Goal: Find specific page/section: Find specific page/section

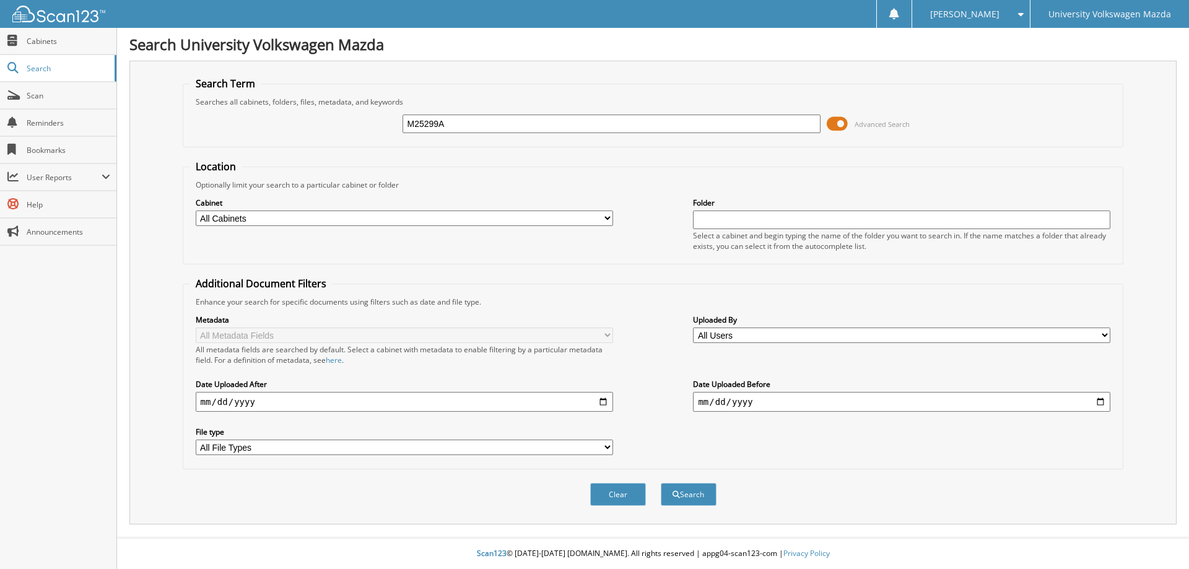
type input "M25299A"
click at [661, 483] on button "Search" at bounding box center [689, 494] width 56 height 23
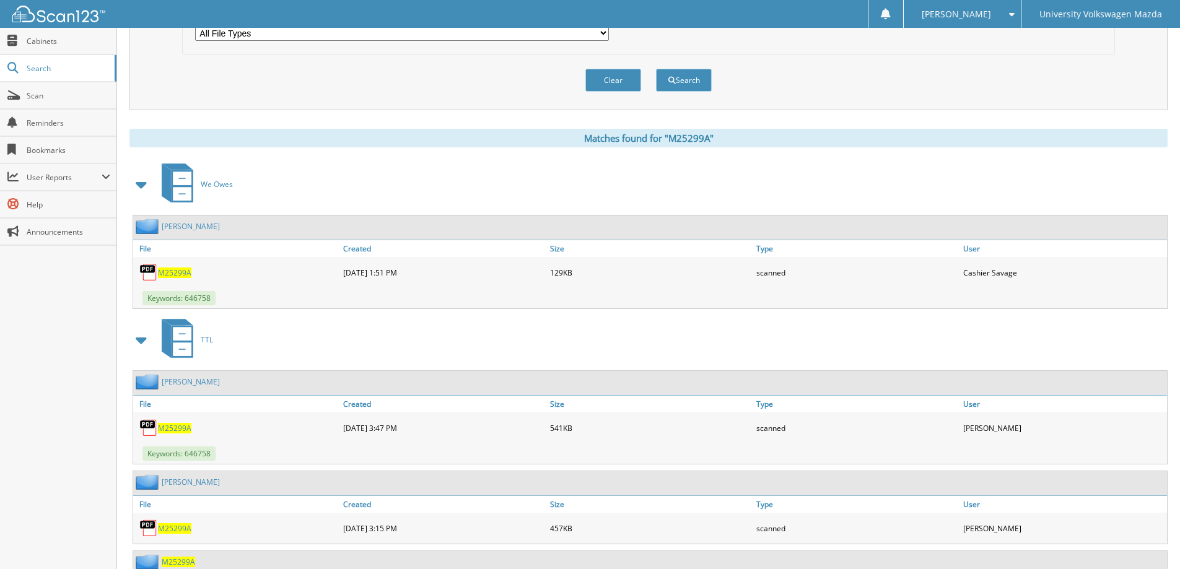
scroll to position [433, 0]
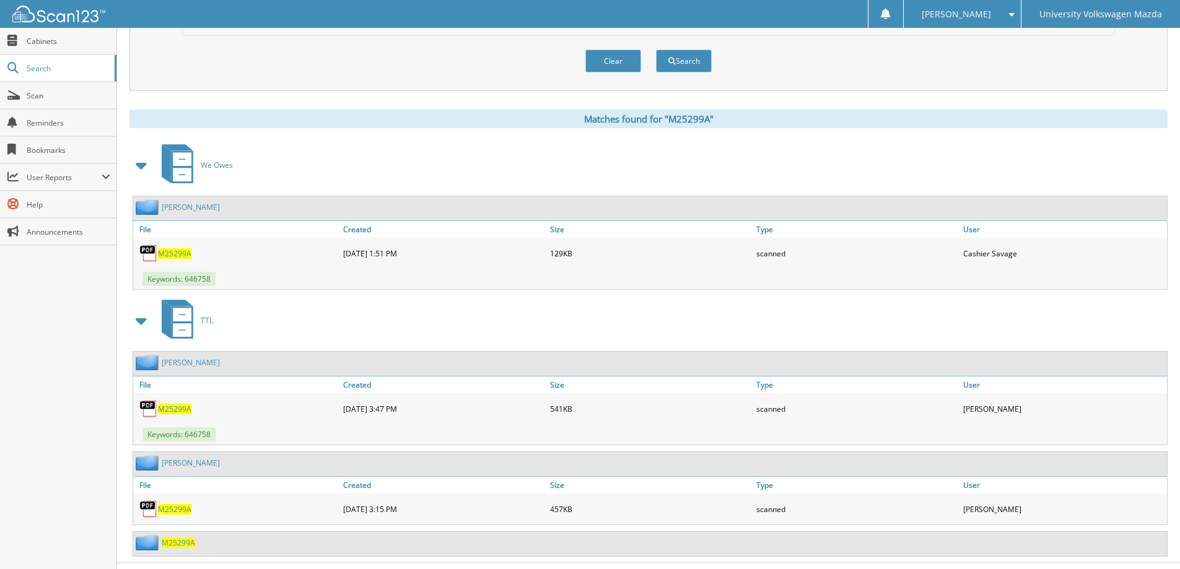
click at [181, 511] on span "M25299A" at bounding box center [174, 509] width 33 height 11
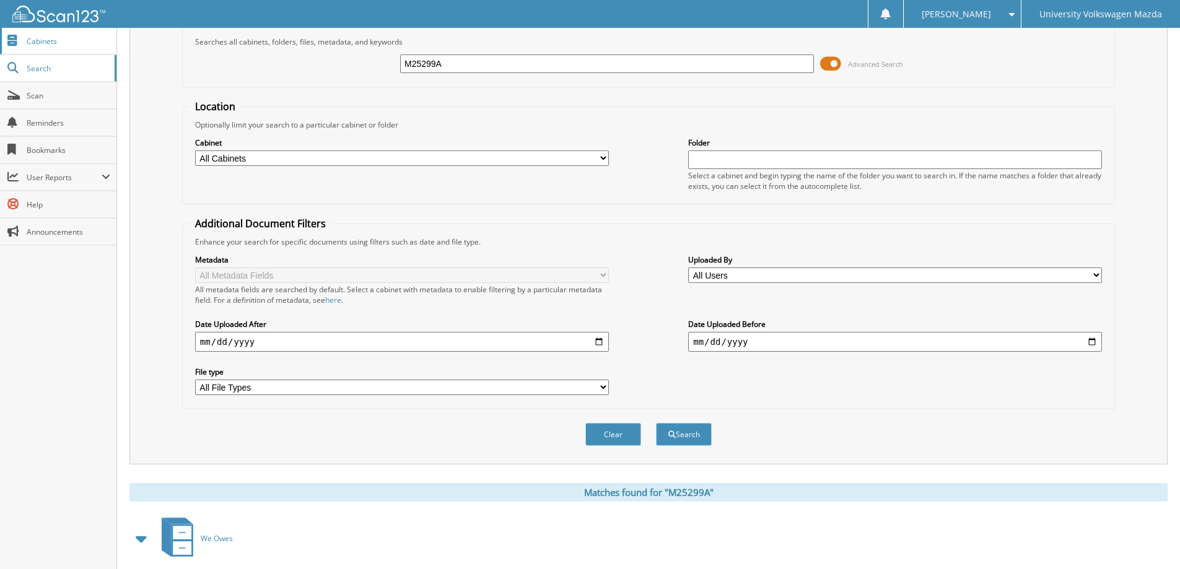
scroll to position [0, 0]
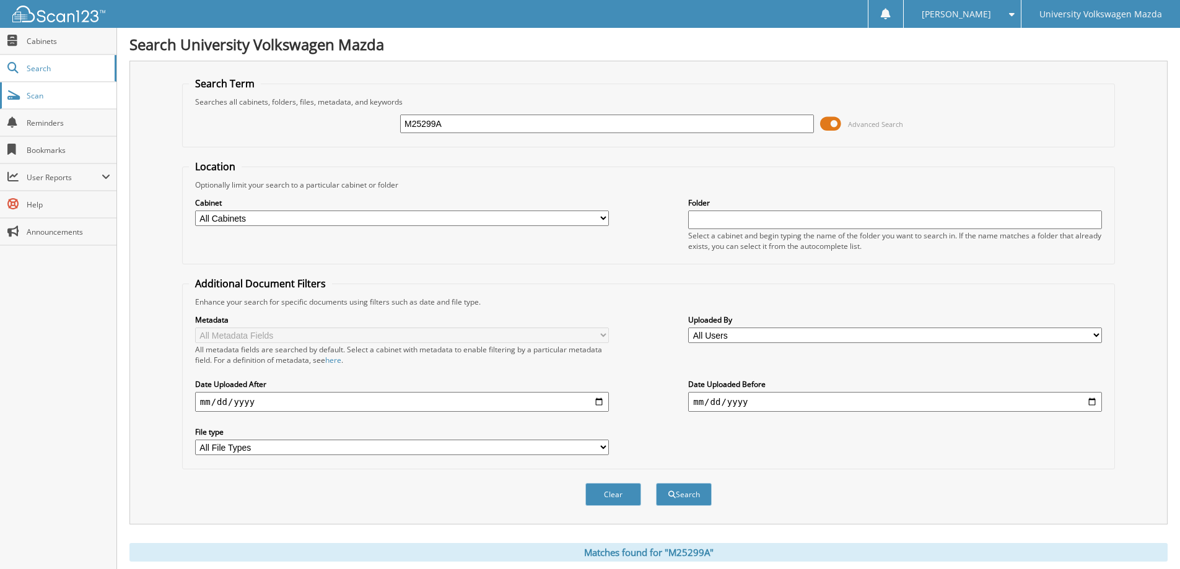
click at [39, 100] on span "Scan" at bounding box center [69, 95] width 84 height 11
